Goal: Task Accomplishment & Management: Use online tool/utility

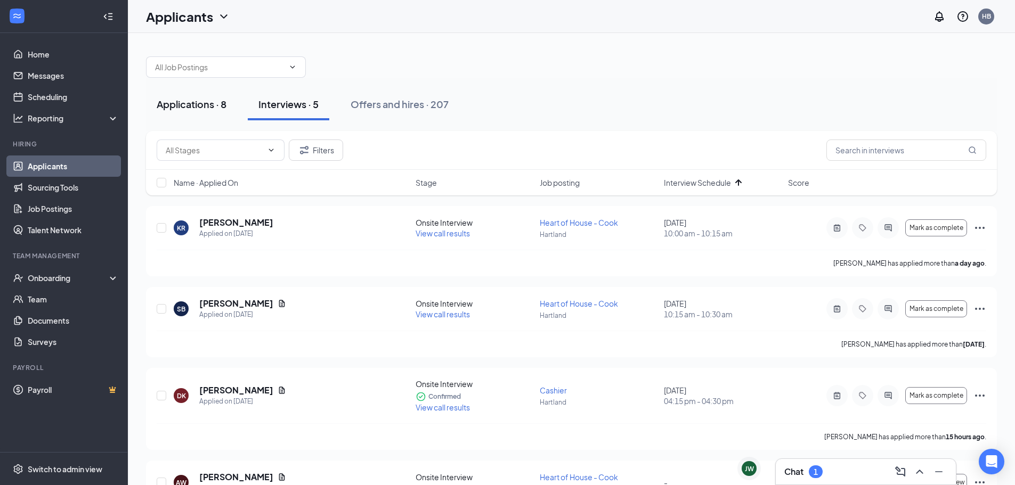
click at [209, 102] on div "Applications · 8" at bounding box center [192, 103] width 70 height 13
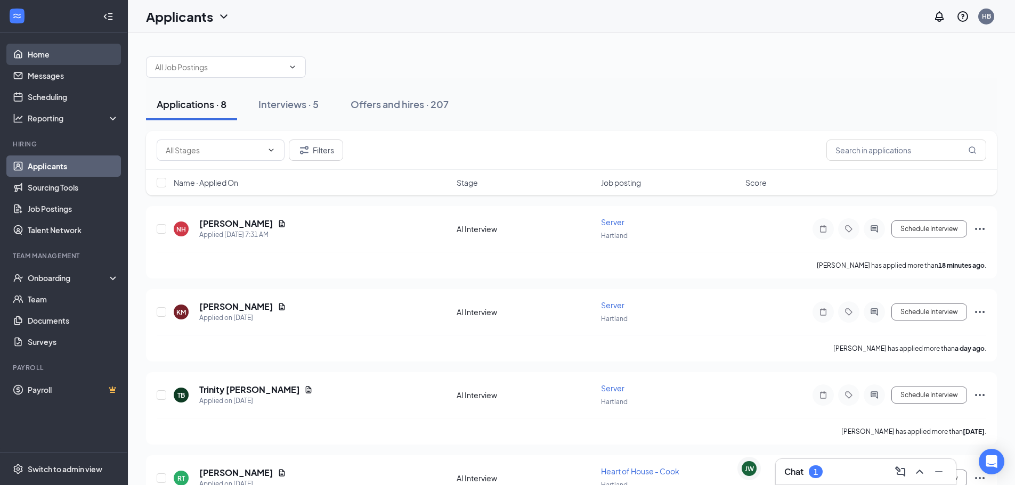
click at [71, 55] on link "Home" at bounding box center [73, 54] width 91 height 21
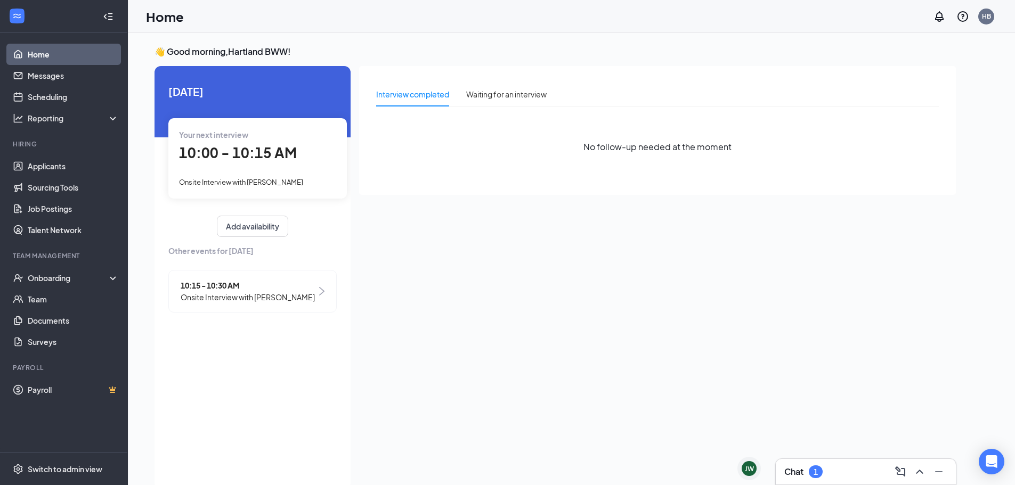
click at [309, 299] on span "Onsite Interview with [PERSON_NAME]" at bounding box center [248, 297] width 134 height 12
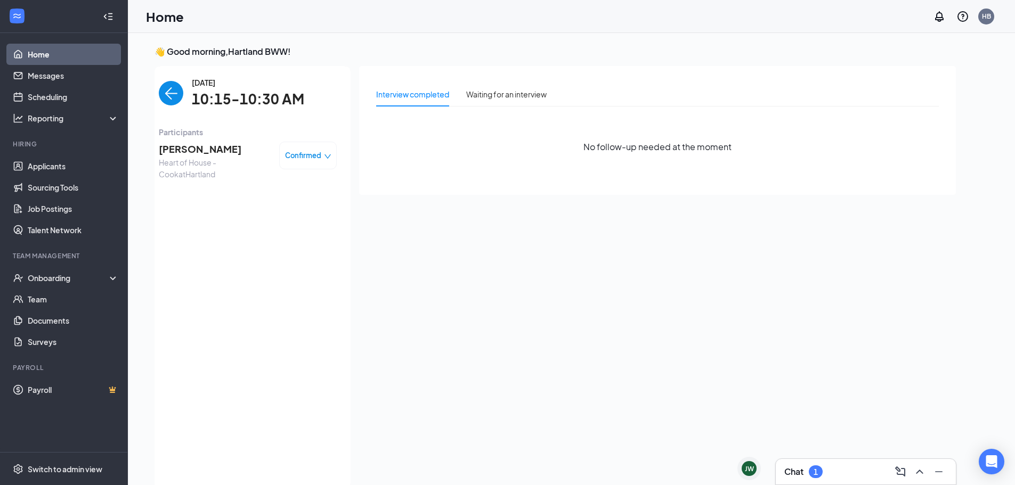
scroll to position [4, 0]
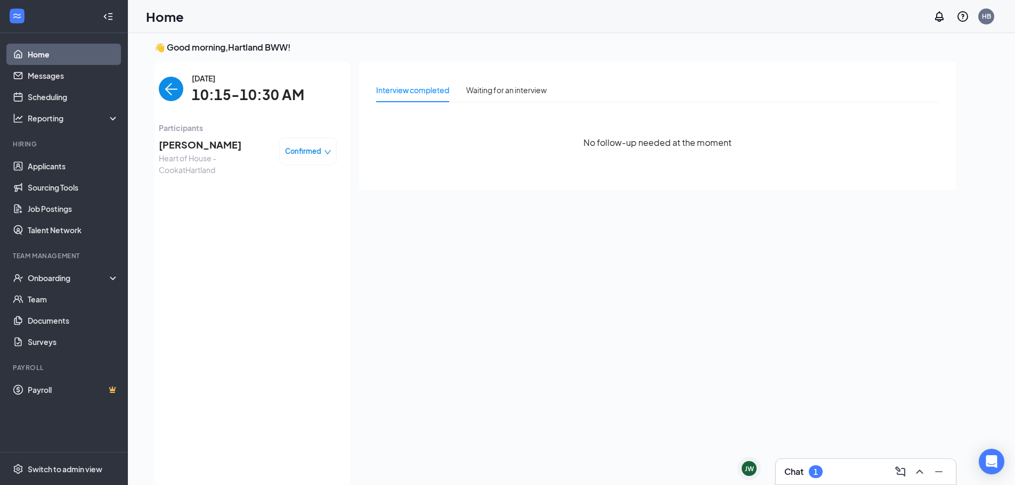
click at [169, 92] on img "back-button" at bounding box center [171, 89] width 25 height 25
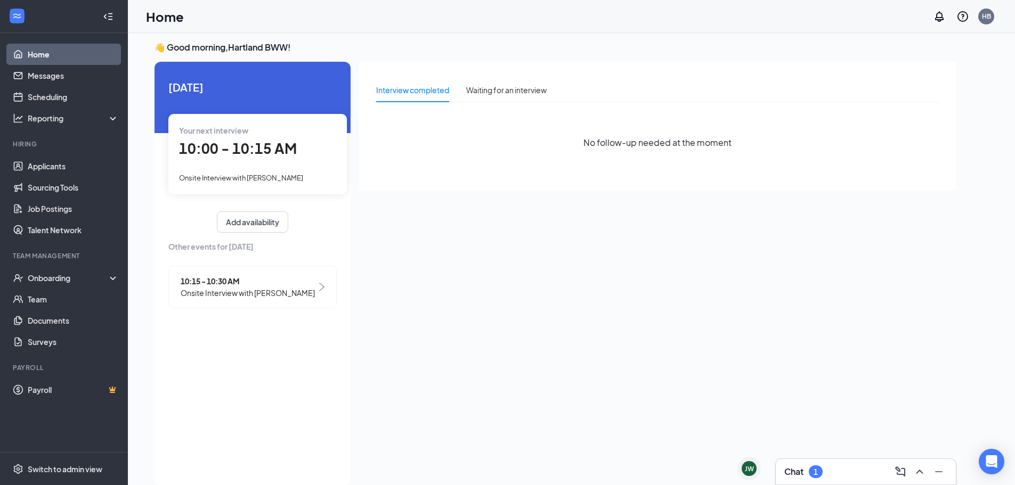
click at [281, 146] on span "10:00 - 10:15 AM" at bounding box center [238, 149] width 118 height 18
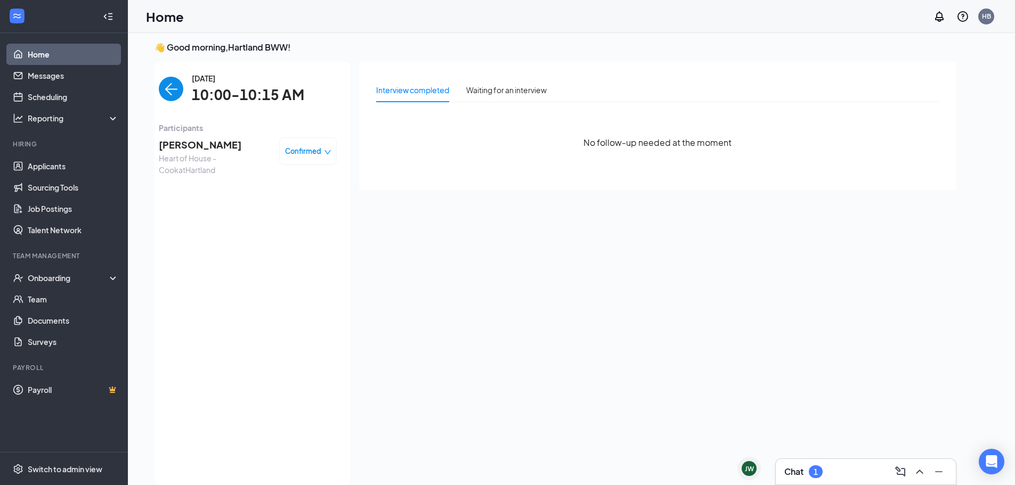
click at [182, 89] on img "back-button" at bounding box center [171, 89] width 25 height 25
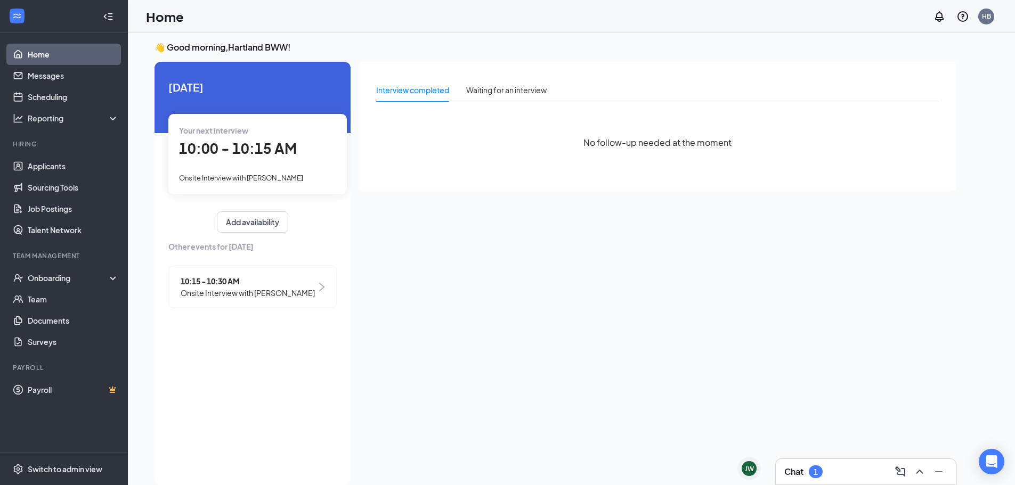
click at [250, 285] on span "10:15 - 10:30 AM" at bounding box center [248, 281] width 134 height 12
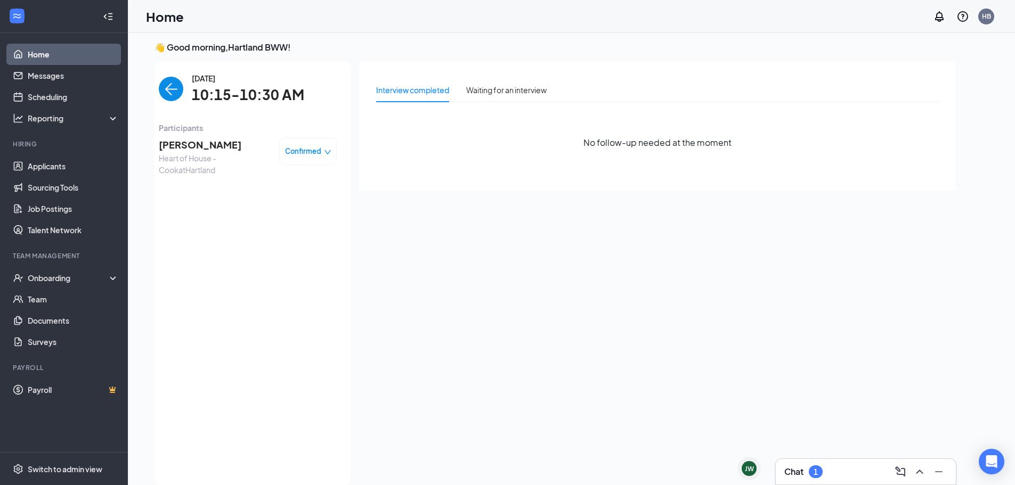
click at [170, 95] on img "back-button" at bounding box center [171, 89] width 25 height 25
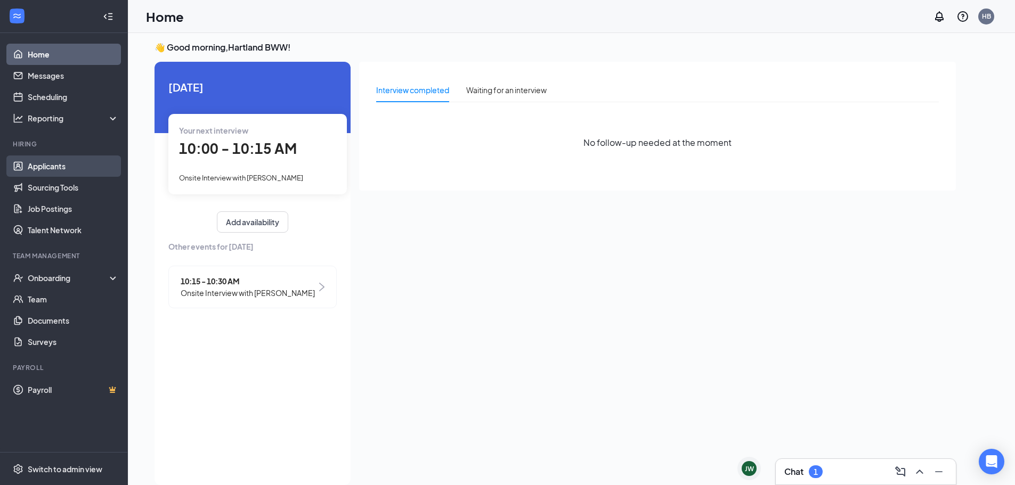
click at [71, 166] on link "Applicants" at bounding box center [73, 166] width 91 height 21
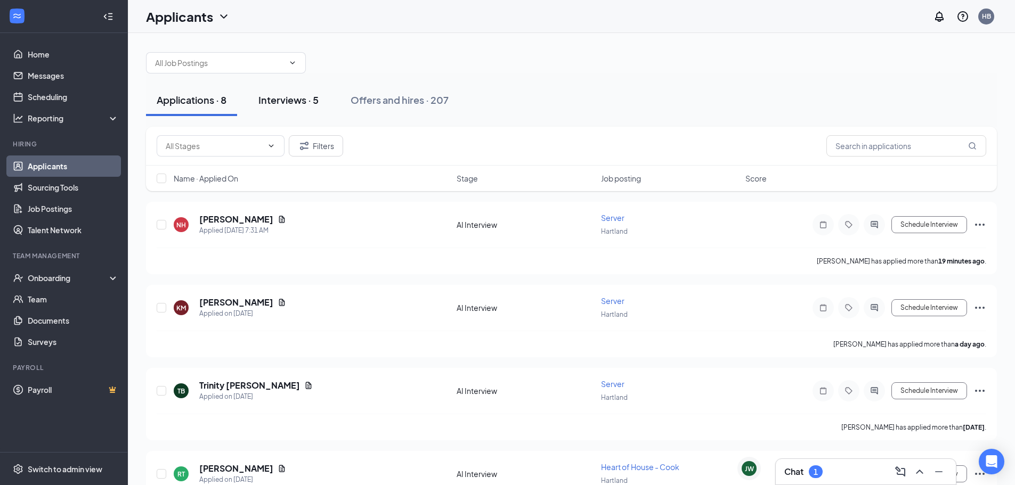
click at [290, 102] on div "Interviews · 5" at bounding box center [288, 99] width 60 height 13
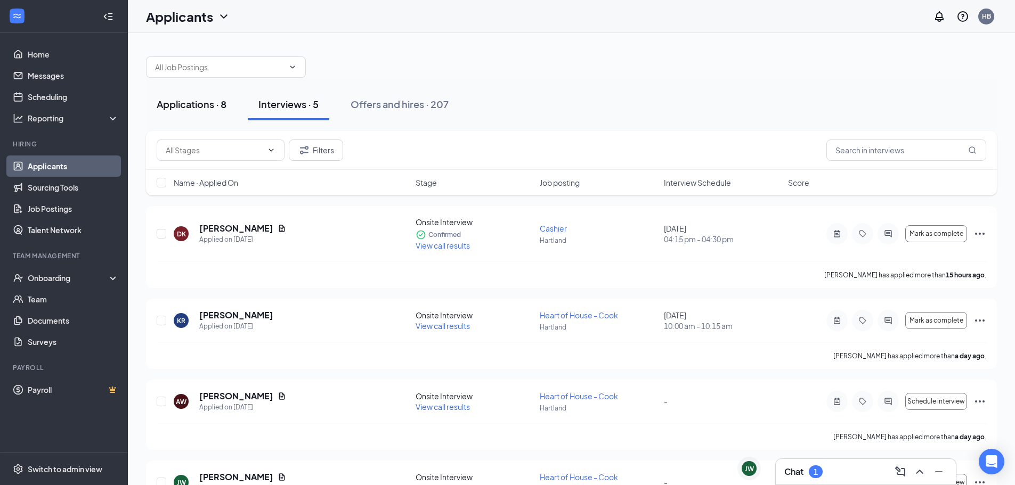
click at [224, 104] on div "Applications · 8" at bounding box center [192, 103] width 70 height 13
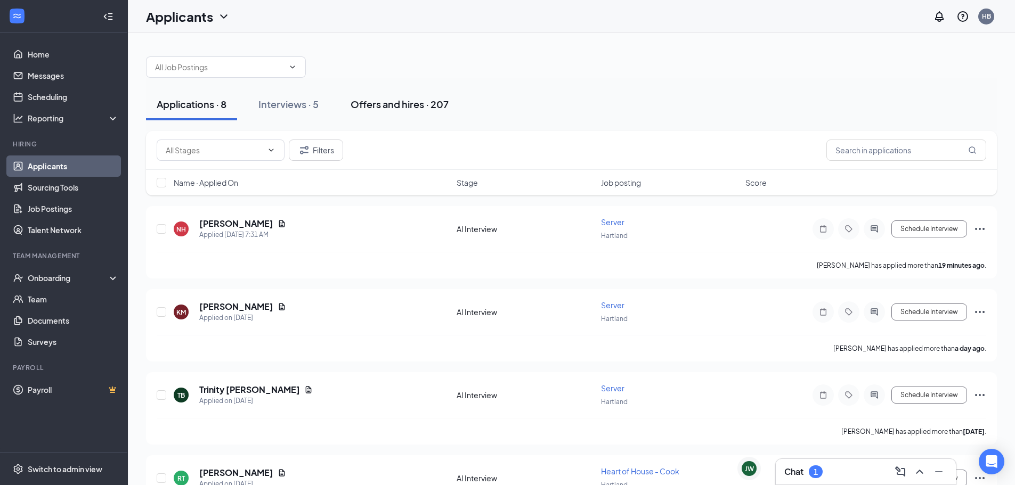
click at [392, 104] on div "Offers and hires · 207" at bounding box center [399, 103] width 98 height 13
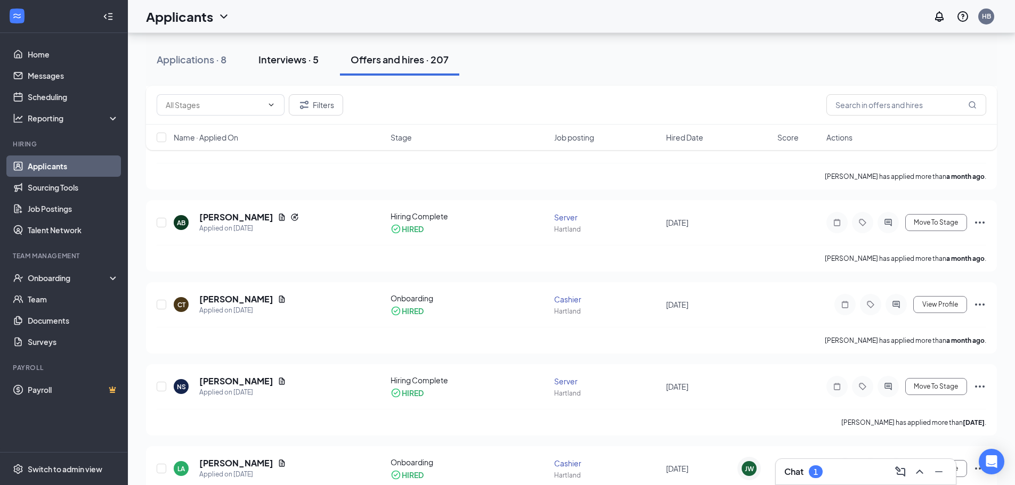
scroll to position [639, 0]
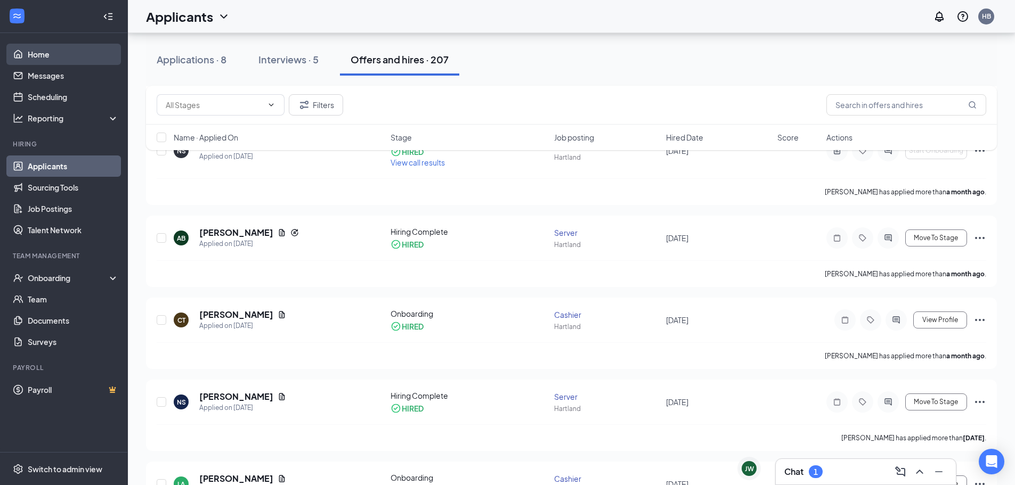
click at [60, 60] on link "Home" at bounding box center [73, 54] width 91 height 21
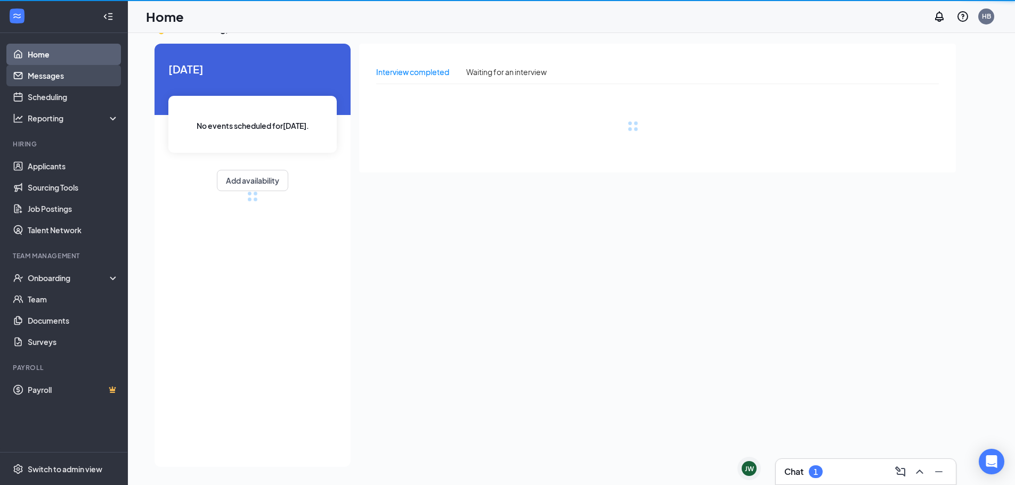
scroll to position [22, 0]
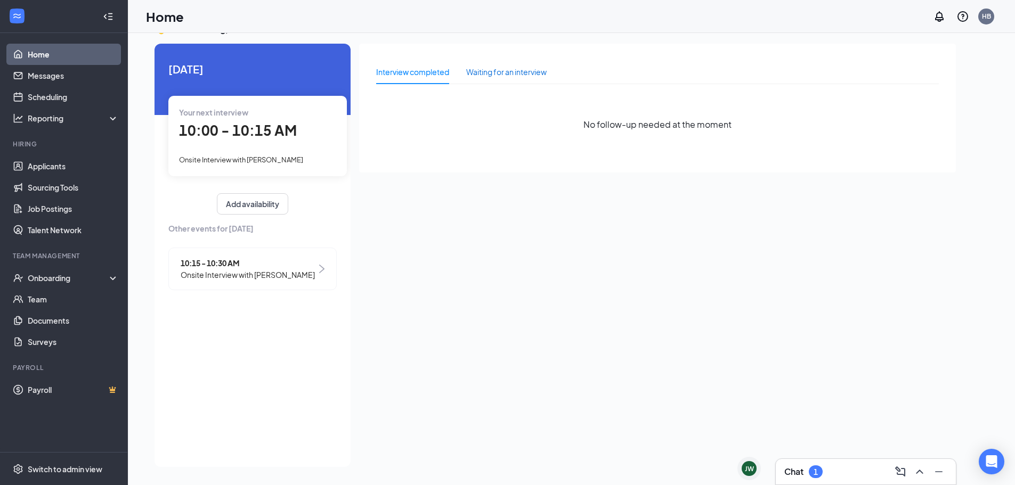
click at [523, 72] on div "Waiting for an interview" at bounding box center [506, 72] width 80 height 12
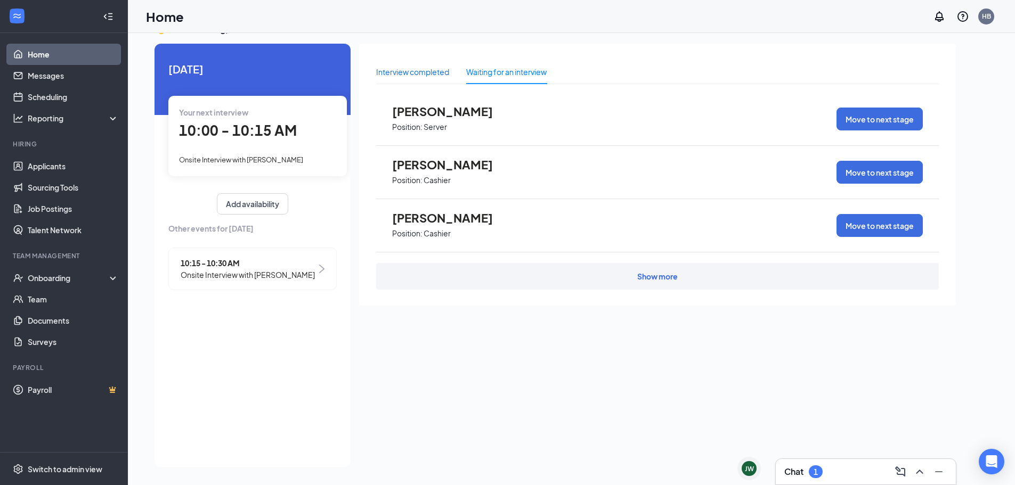
click at [437, 70] on div "Interview completed" at bounding box center [412, 72] width 73 height 12
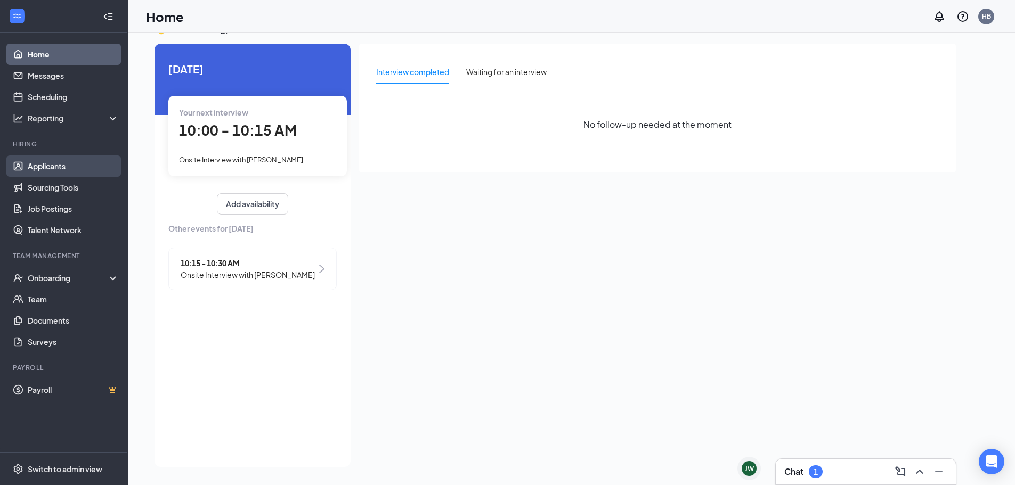
click at [79, 167] on link "Applicants" at bounding box center [73, 166] width 91 height 21
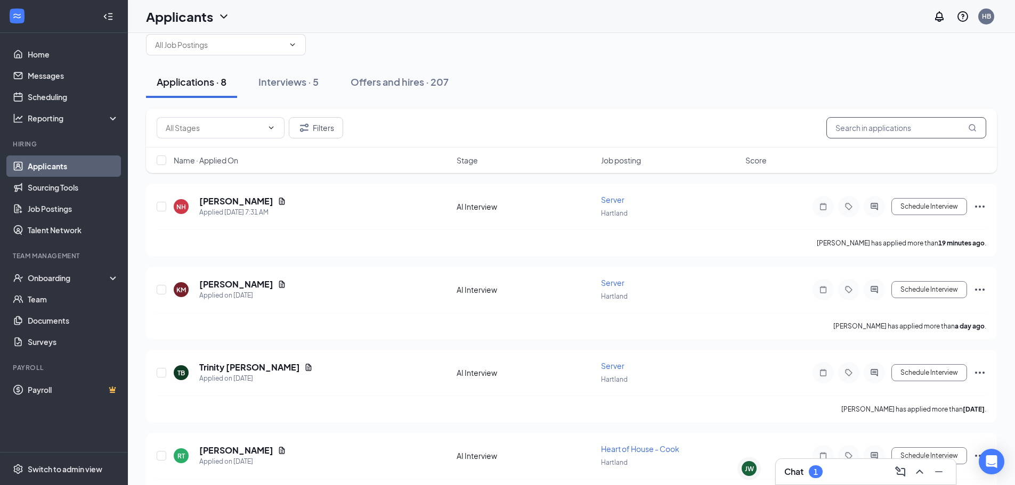
click at [875, 124] on input "text" at bounding box center [906, 127] width 160 height 21
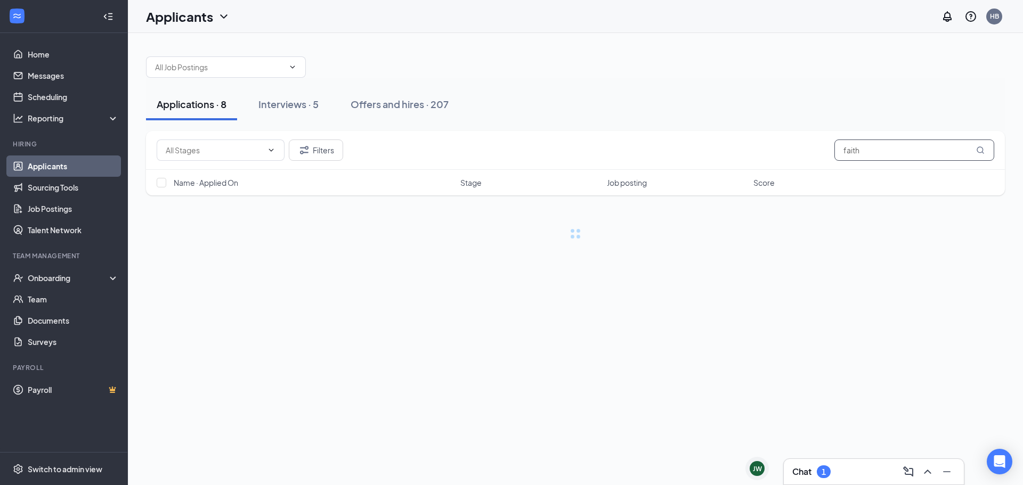
type input "faith"
